Goal: Information Seeking & Learning: Learn about a topic

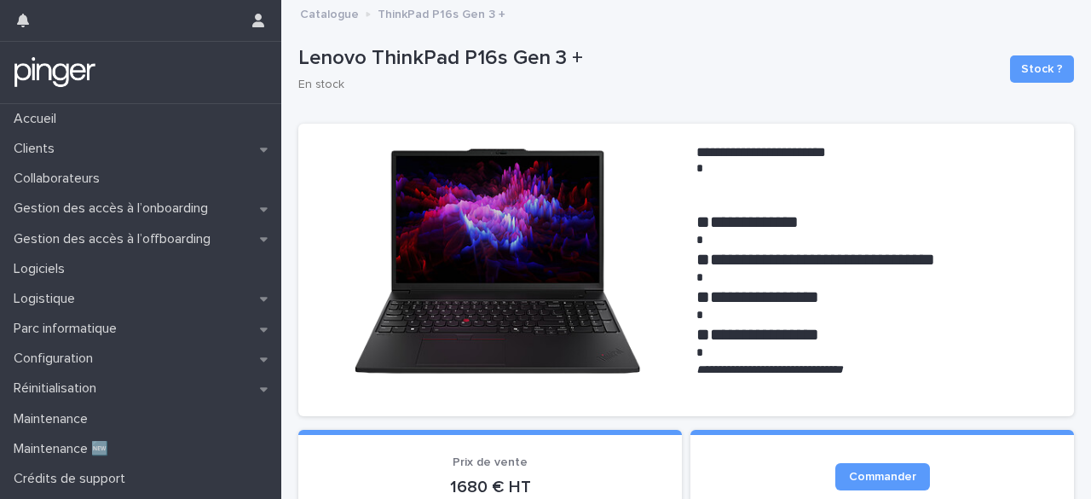
click at [343, 17] on p "Catalogue" at bounding box center [329, 12] width 59 height 19
click at [346, 17] on p "Catalogue" at bounding box center [329, 12] width 59 height 19
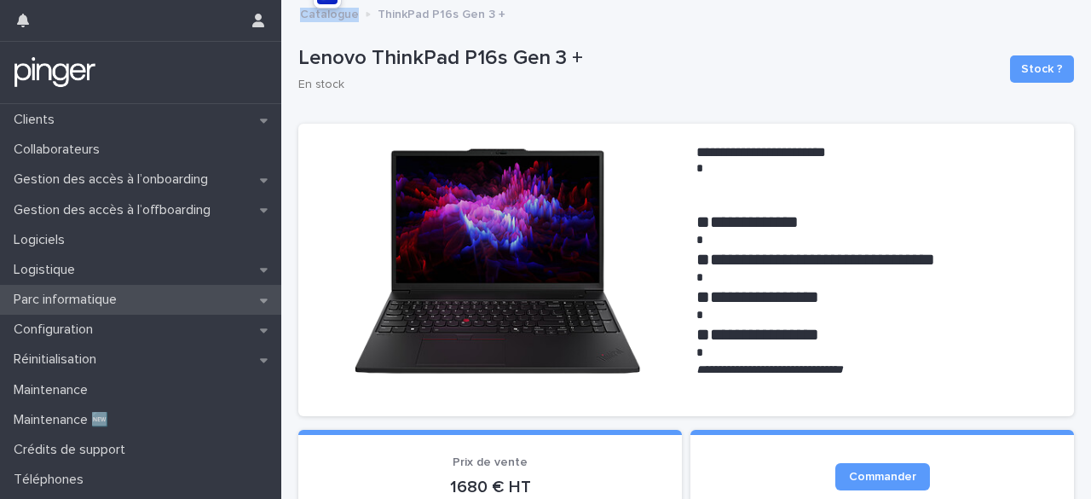
scroll to position [55, 0]
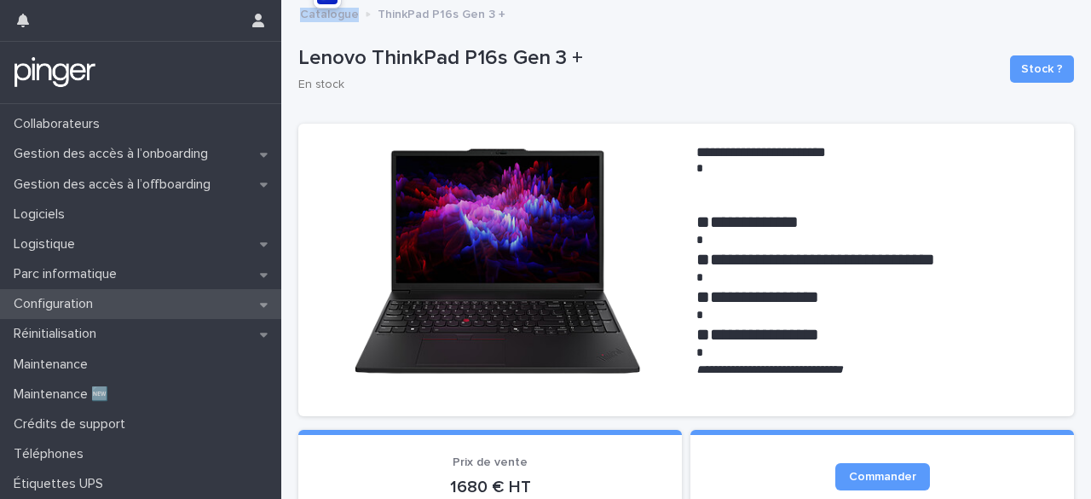
click at [176, 296] on div "Configuration" at bounding box center [140, 304] width 281 height 30
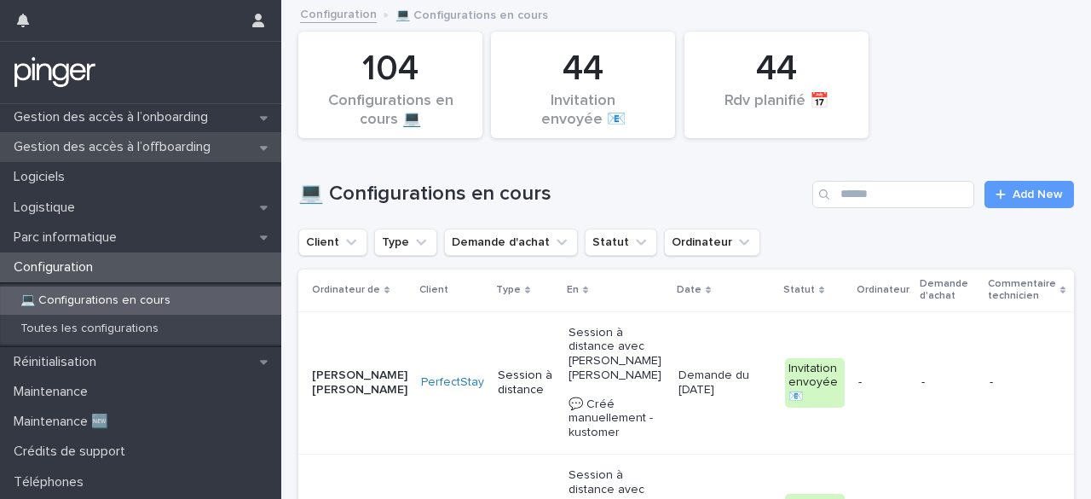
scroll to position [118, 0]
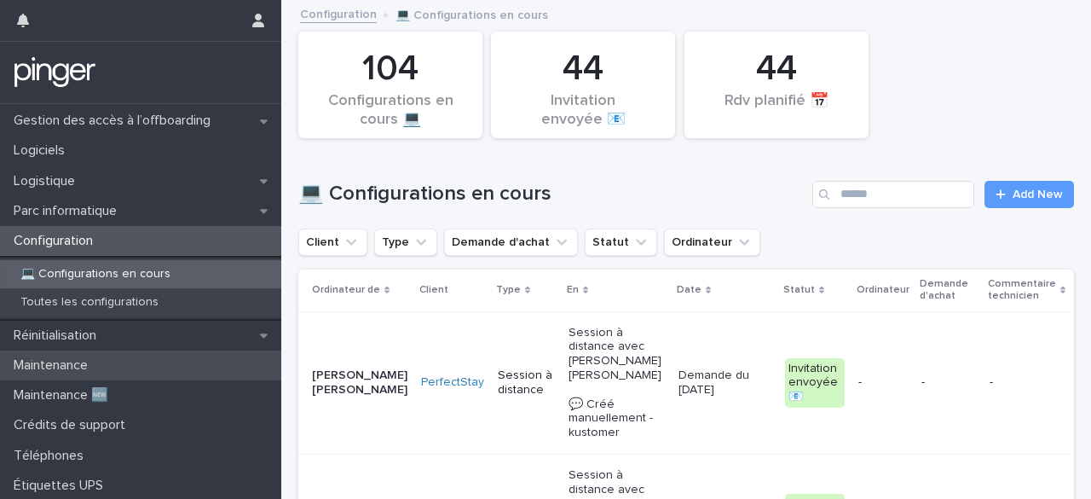
click at [223, 356] on div "Maintenance" at bounding box center [140, 365] width 281 height 30
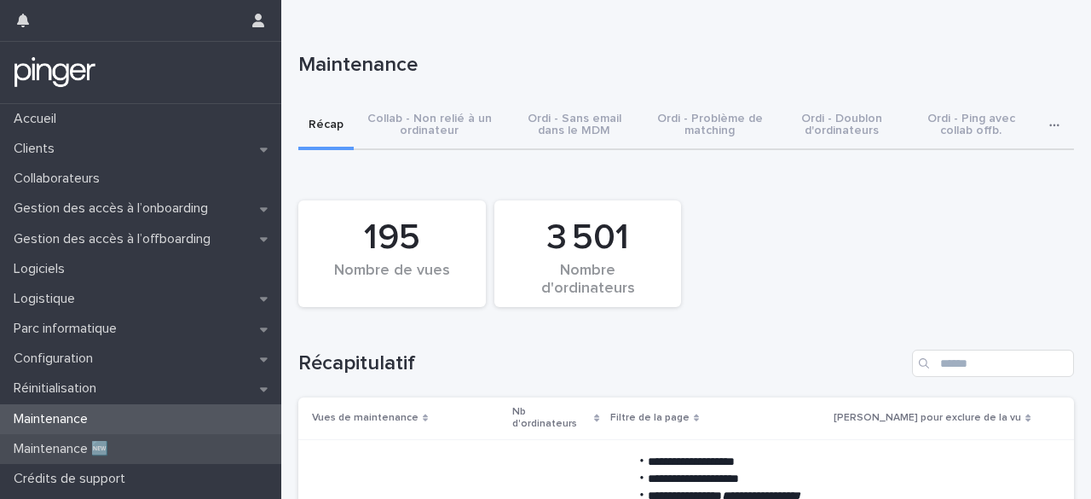
click at [199, 442] on div "Maintenance 🆕" at bounding box center [140, 449] width 281 height 30
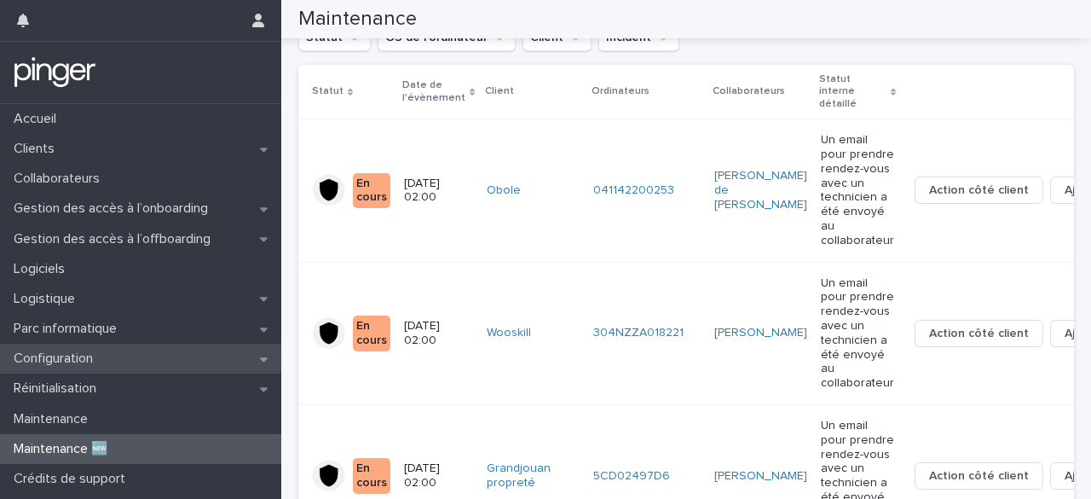
scroll to position [55, 0]
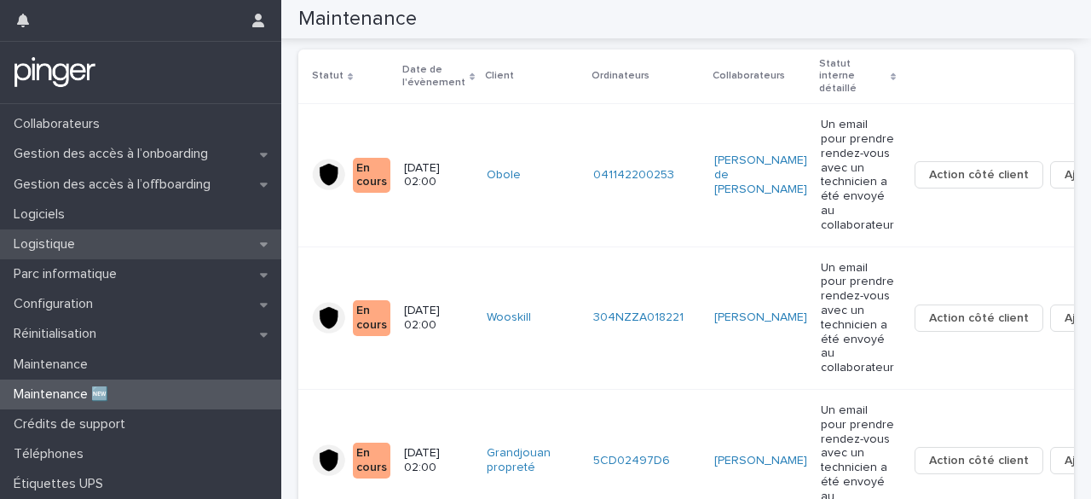
click at [207, 242] on div "Logistique" at bounding box center [140, 244] width 281 height 30
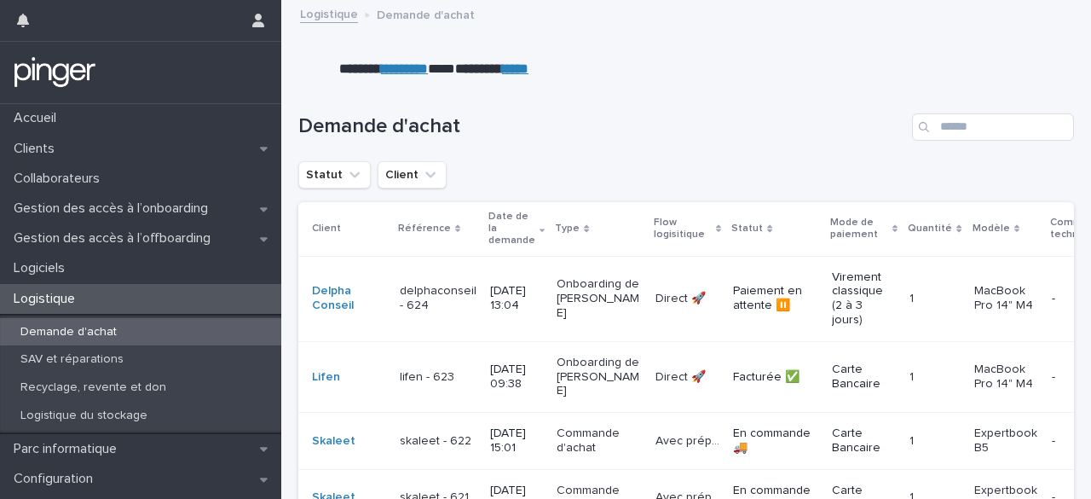
click at [413, 72] on strong "*********" at bounding box center [404, 68] width 47 height 13
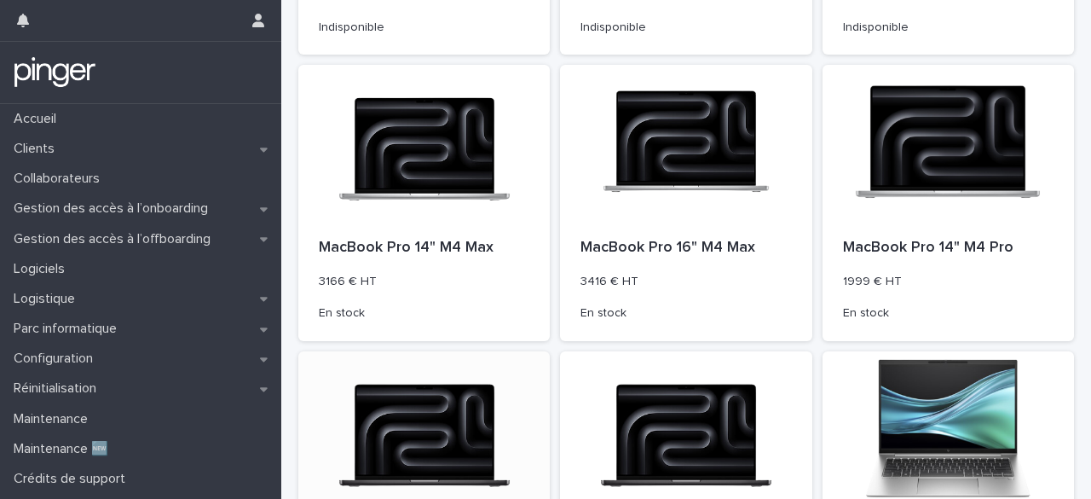
scroll to position [843, 0]
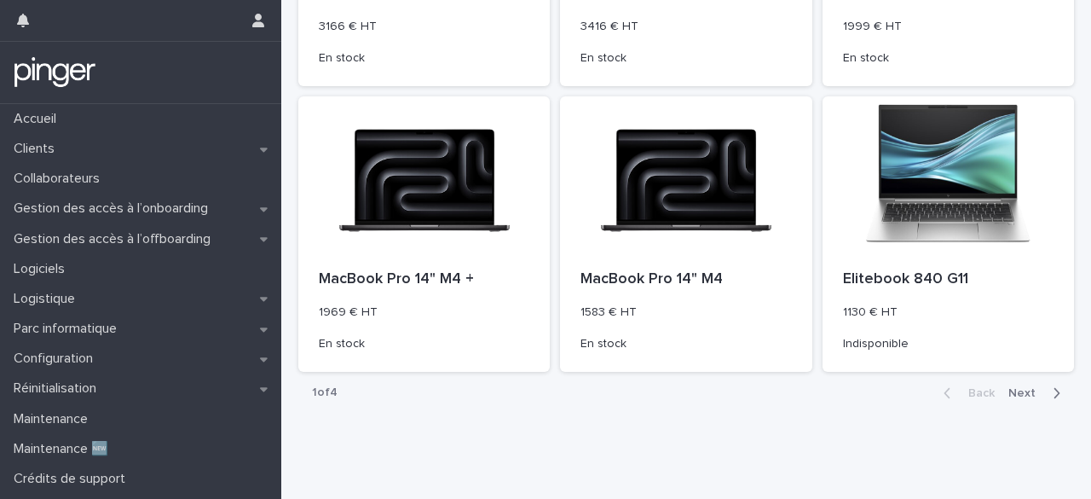
click at [1015, 389] on span "Next" at bounding box center [1028, 393] width 38 height 12
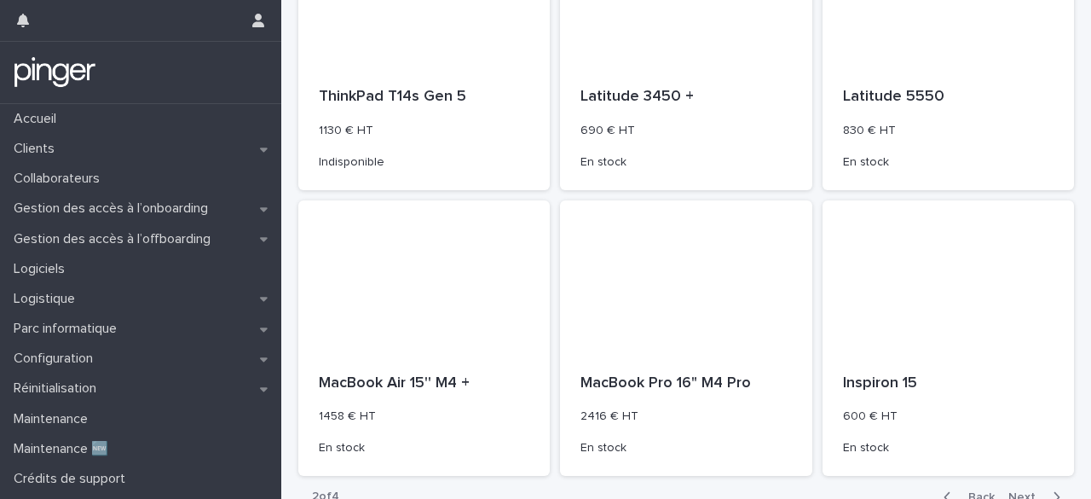
scroll to position [843, 0]
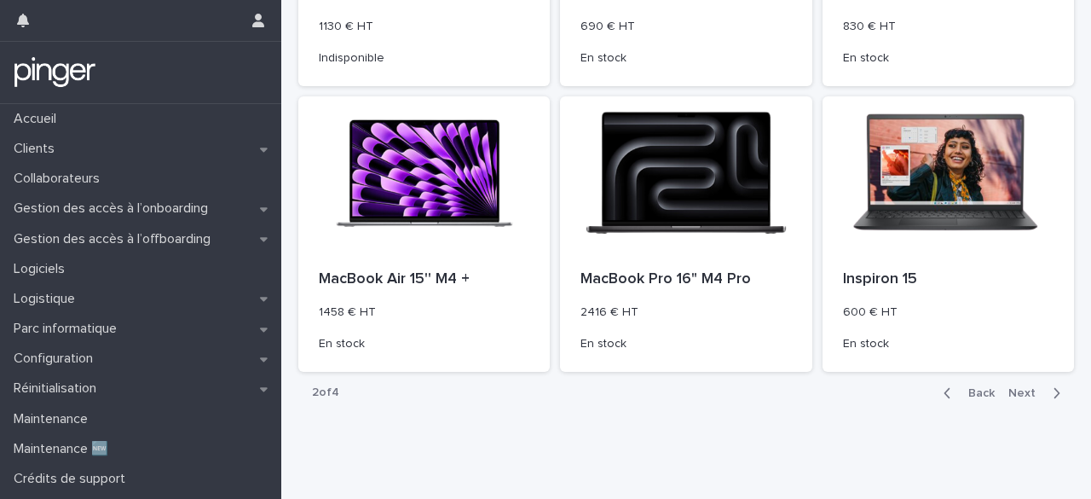
click at [958, 390] on span "Back" at bounding box center [976, 393] width 37 height 12
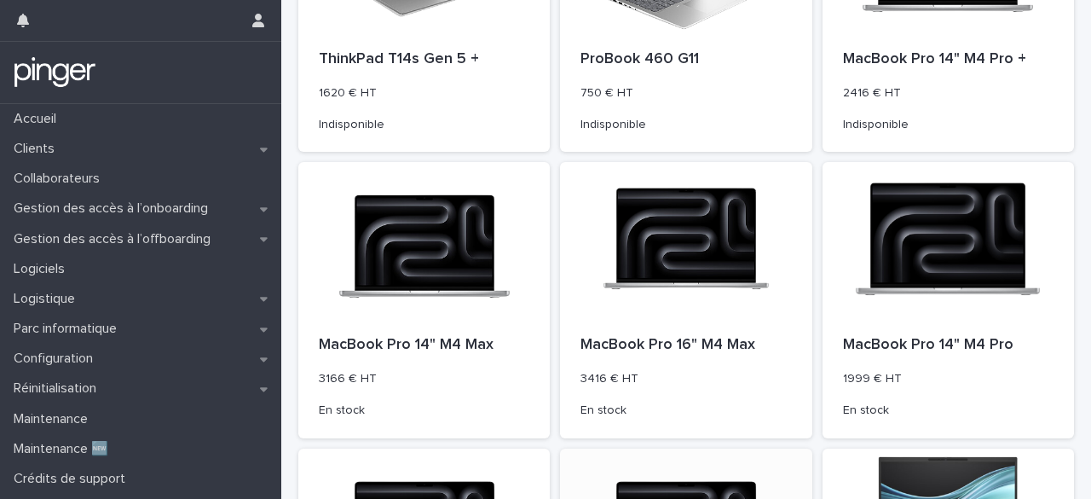
scroll to position [843, 0]
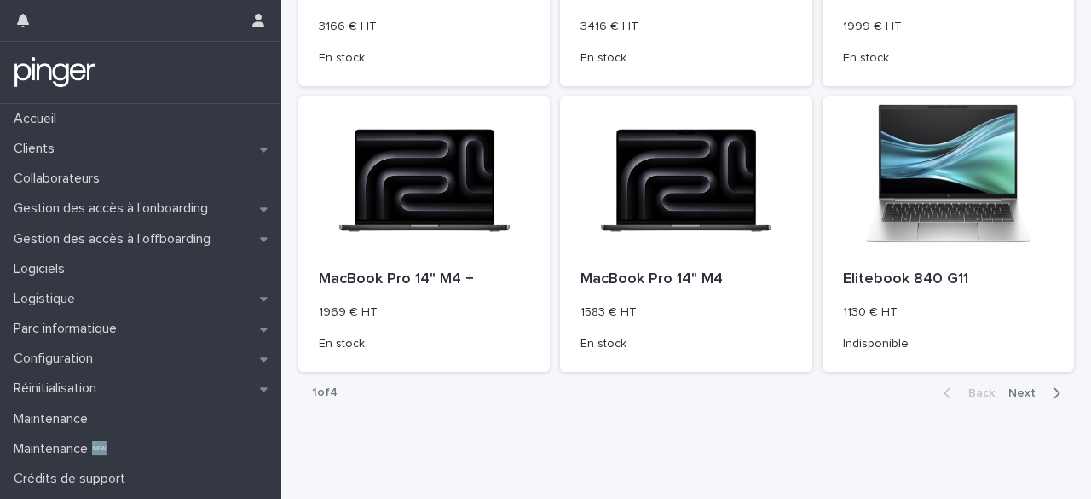
click at [1013, 391] on span "Next" at bounding box center [1028, 393] width 38 height 12
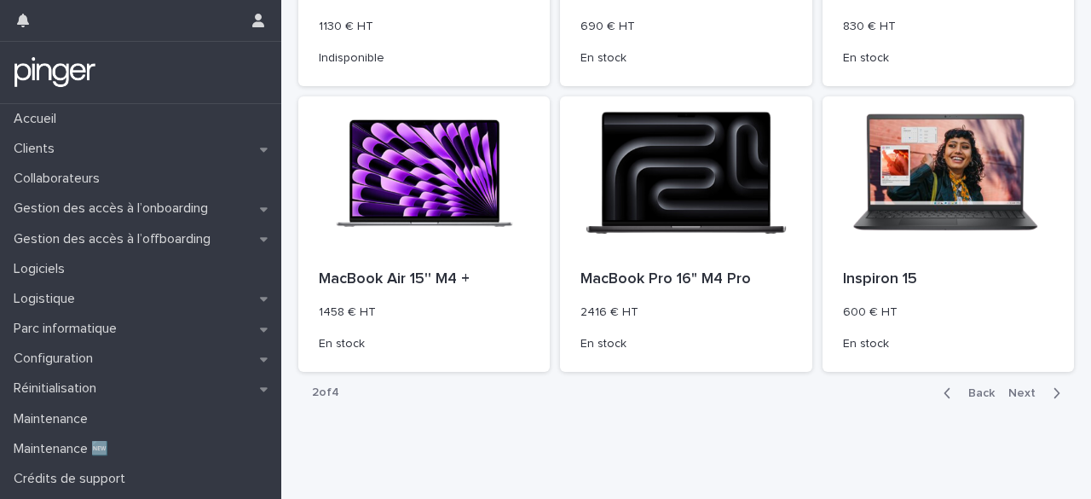
click at [1013, 391] on span "Next" at bounding box center [1028, 393] width 38 height 12
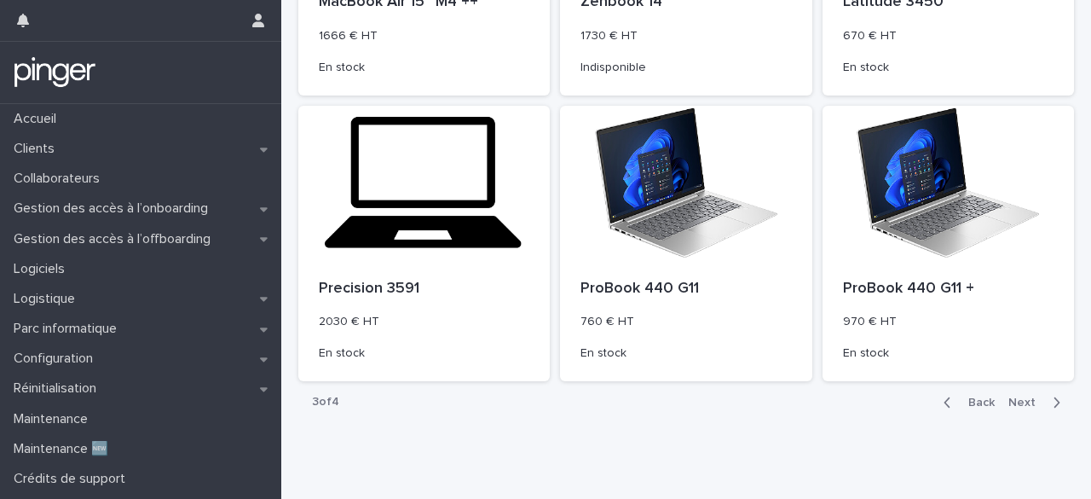
scroll to position [843, 0]
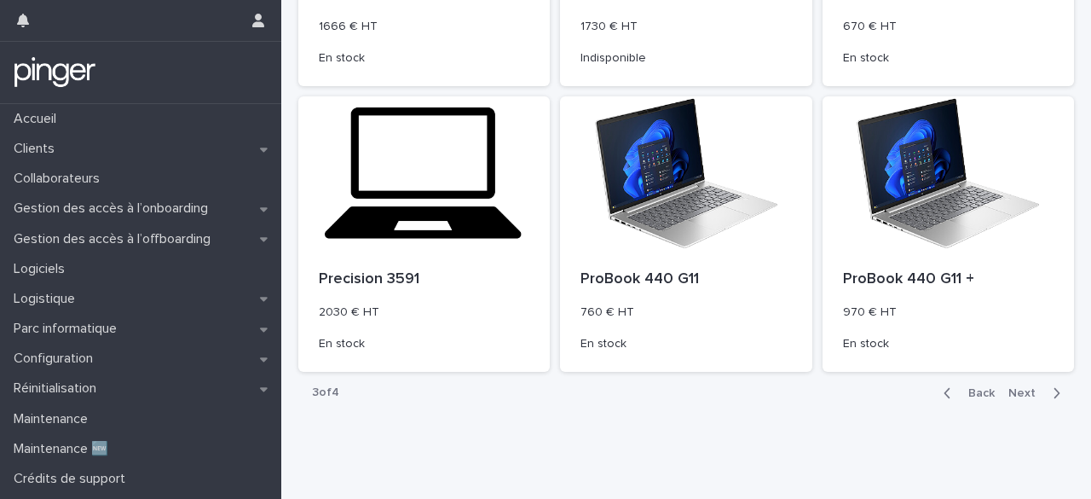
click at [1009, 390] on span "Next" at bounding box center [1028, 393] width 38 height 12
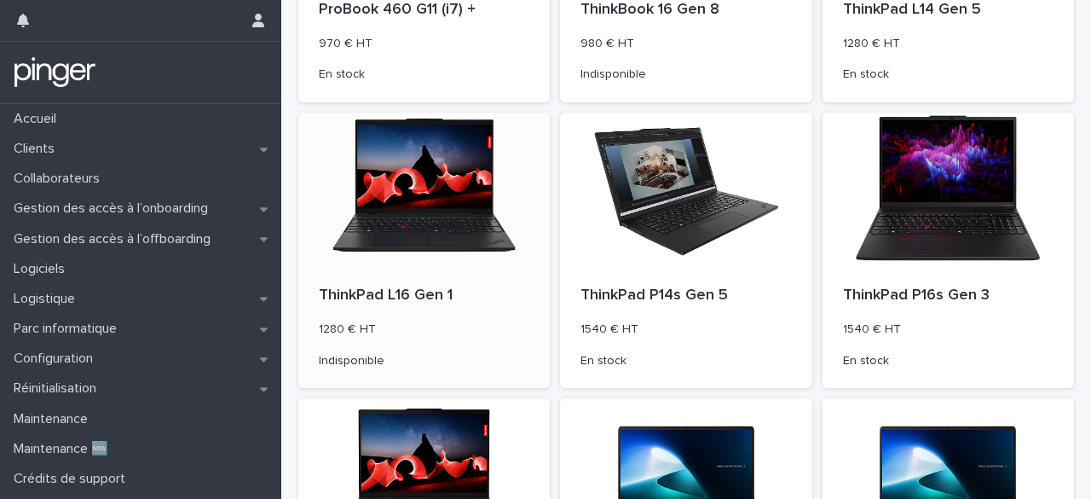
scroll to position [256, 0]
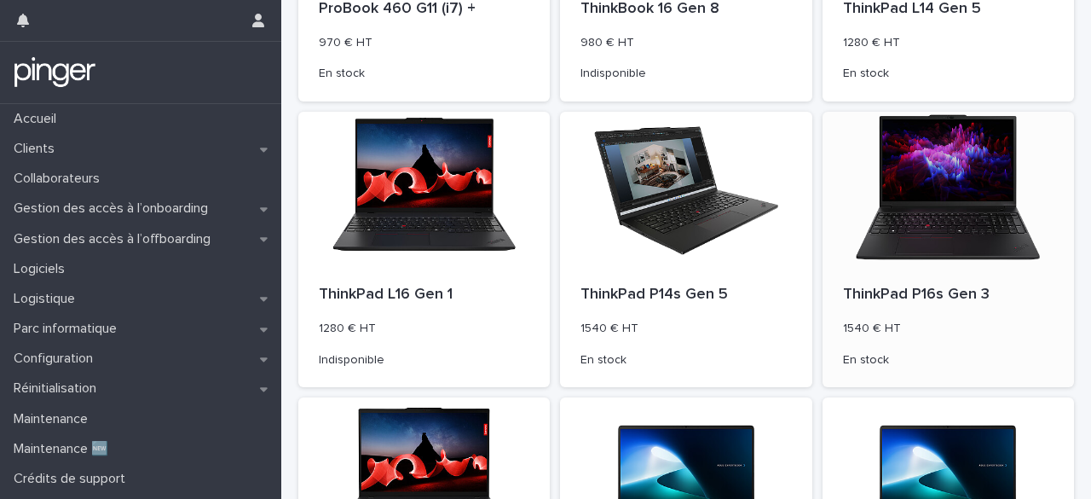
click at [861, 292] on p "ThinkPad P16s Gen 3" at bounding box center [948, 295] width 211 height 19
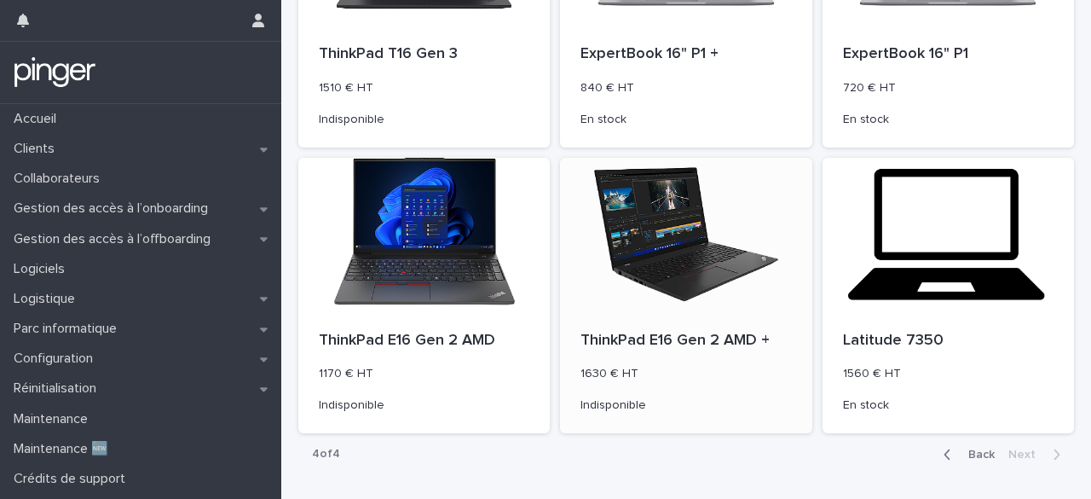
scroll to position [843, 0]
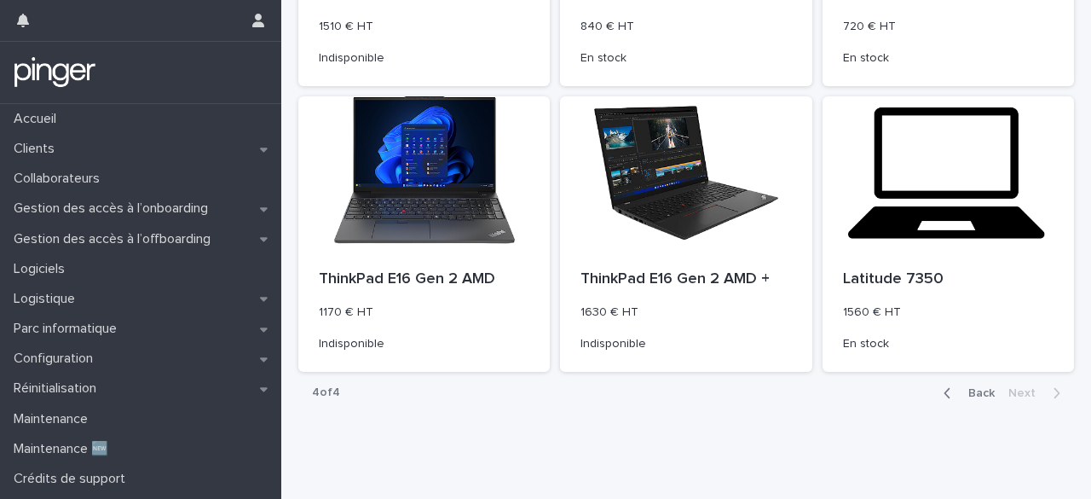
click at [964, 396] on button "Back" at bounding box center [966, 392] width 72 height 15
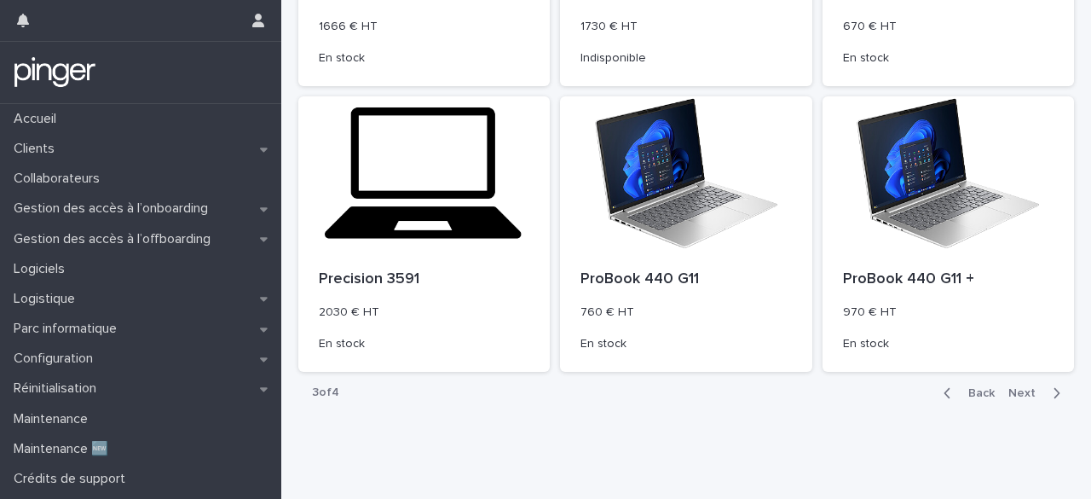
click at [960, 398] on button "Back" at bounding box center [966, 392] width 72 height 15
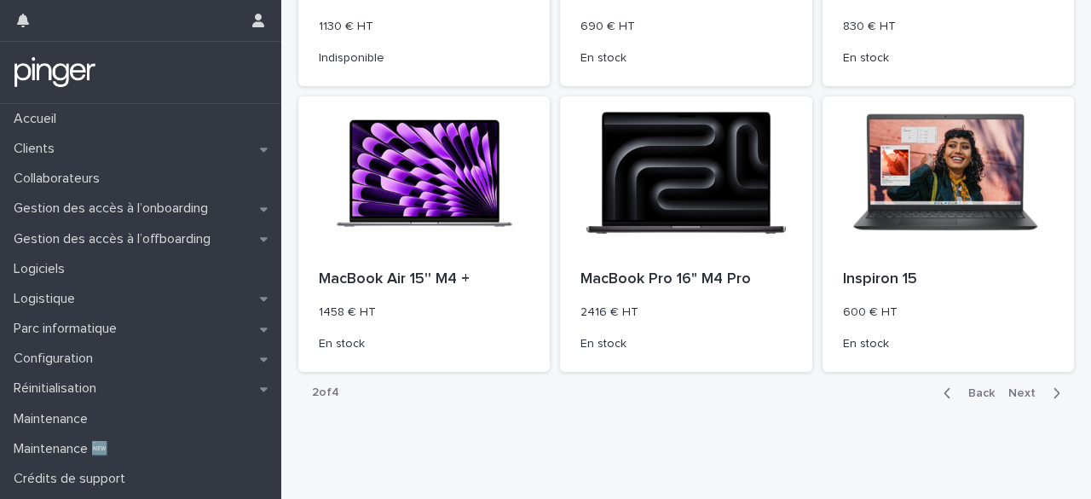
click at [961, 396] on span "Back" at bounding box center [976, 393] width 37 height 12
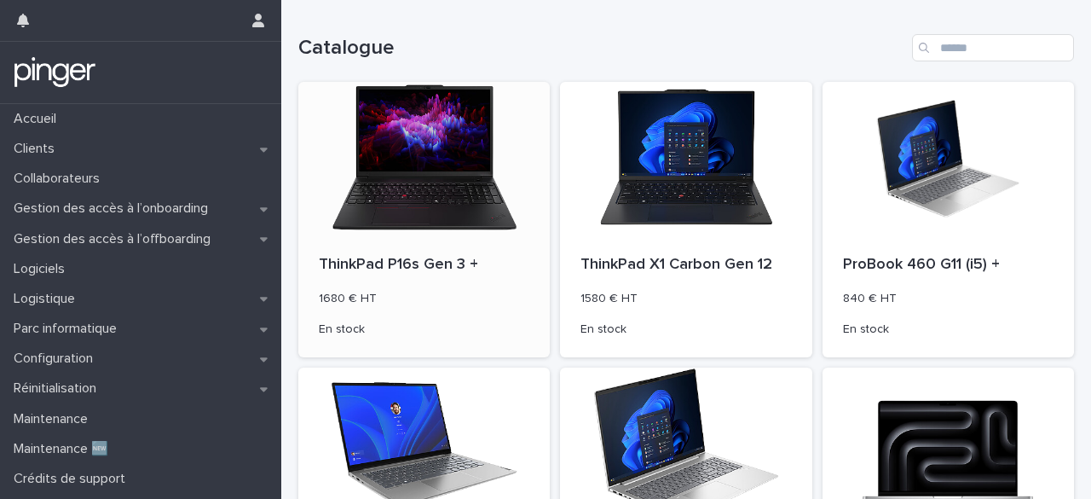
click at [440, 263] on p "ThinkPad P16s Gen 3 +" at bounding box center [424, 265] width 211 height 19
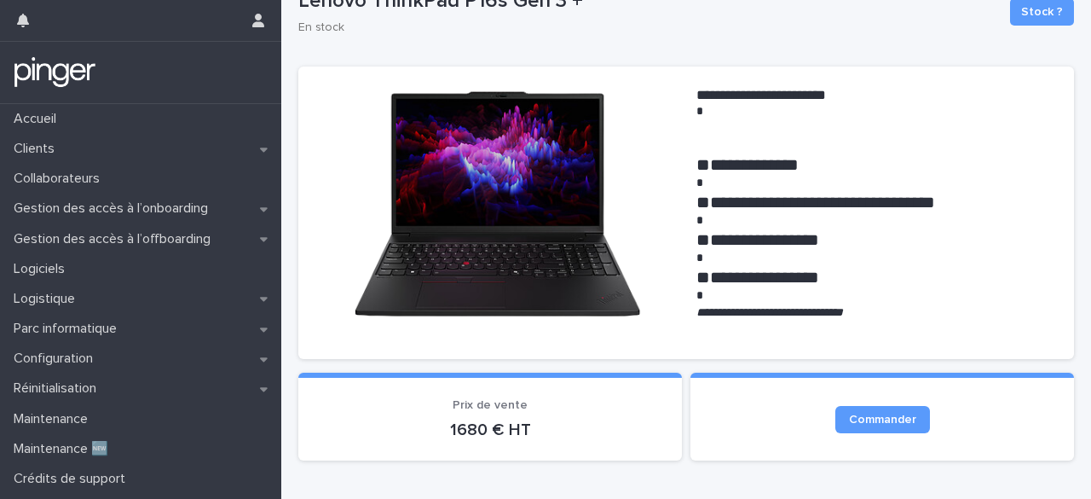
scroll to position [85, 0]
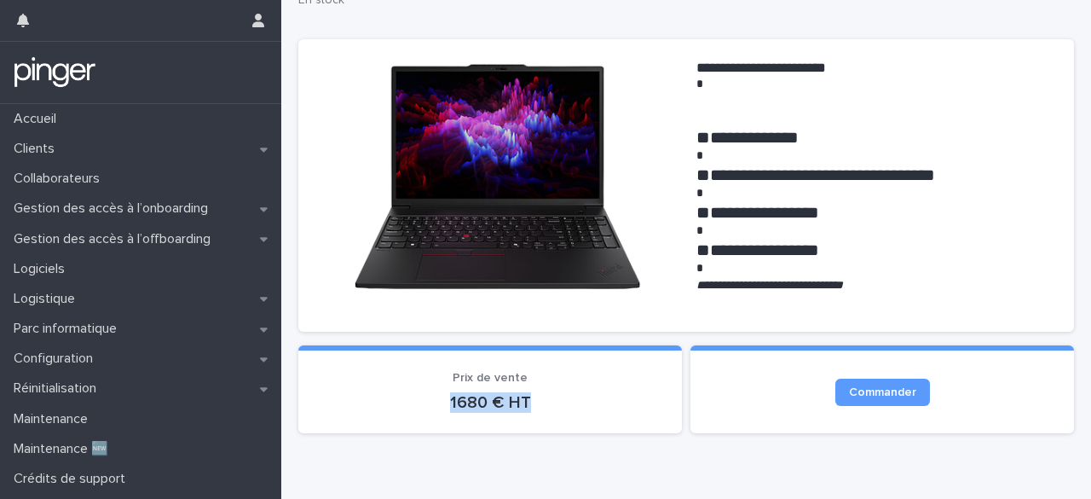
drag, startPoint x: 437, startPoint y: 400, endPoint x: 567, endPoint y: 390, distance: 130.0
click at [567, 392] on p "1680 € HT" at bounding box center [490, 402] width 343 height 20
click at [533, 397] on p "1680 € HT" at bounding box center [490, 402] width 343 height 20
click at [515, 402] on p "1680 € HT" at bounding box center [490, 402] width 343 height 20
click at [493, 400] on p "1680 € HT" at bounding box center [490, 402] width 343 height 20
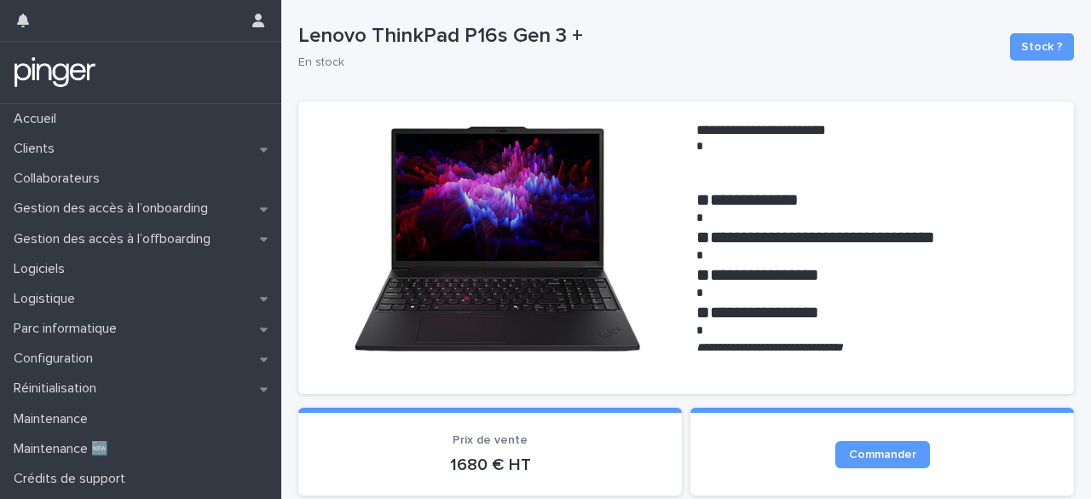
scroll to position [0, 0]
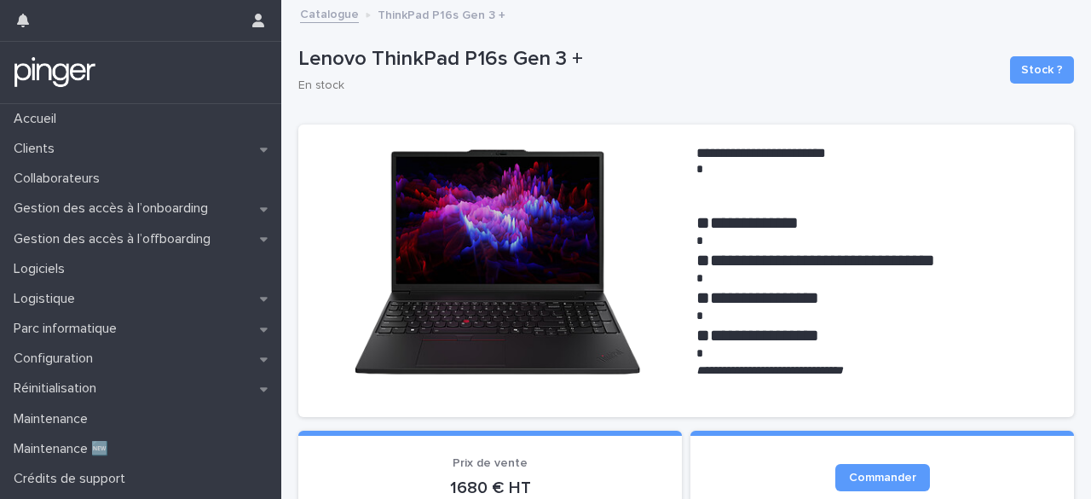
click at [553, 299] on img at bounding box center [497, 264] width 357 height 238
click at [499, 240] on img at bounding box center [497, 264] width 357 height 238
click at [496, 240] on img at bounding box center [497, 264] width 357 height 238
click at [494, 238] on img at bounding box center [497, 264] width 357 height 238
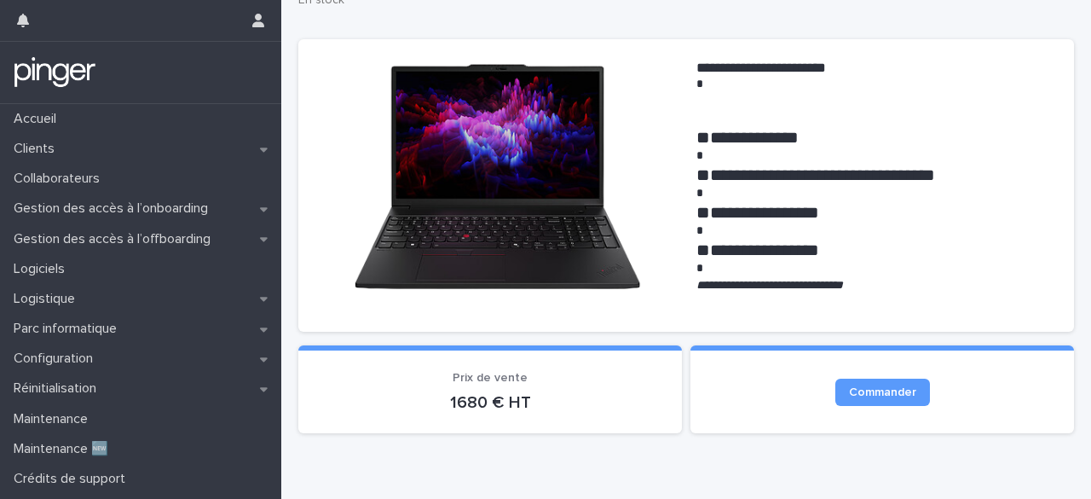
click at [474, 178] on img at bounding box center [497, 179] width 357 height 238
click at [474, 177] on img at bounding box center [497, 179] width 357 height 238
